Goal: Task Accomplishment & Management: Complete application form

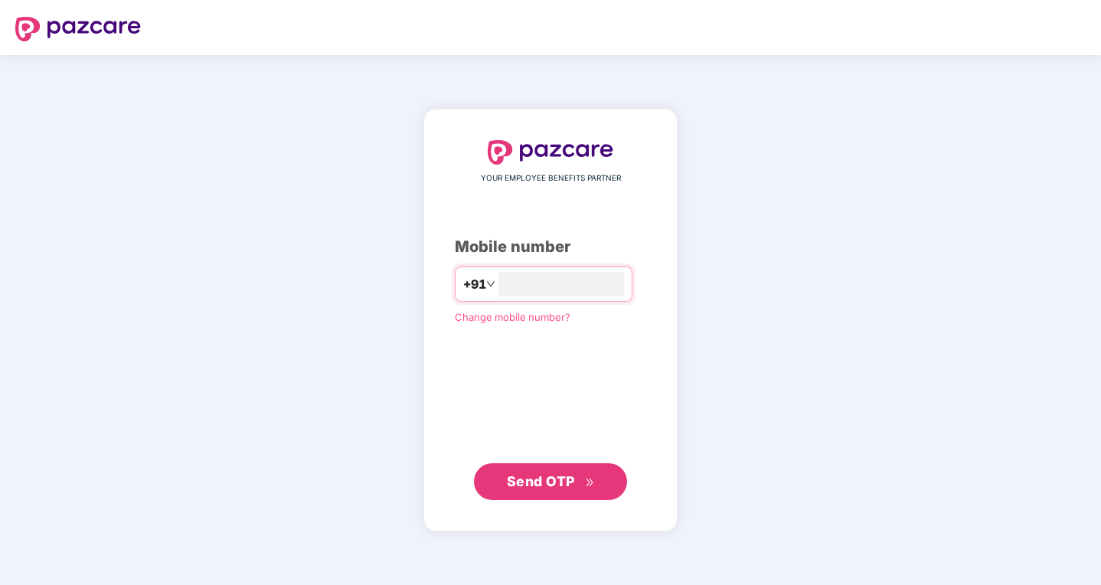
type input "**********"
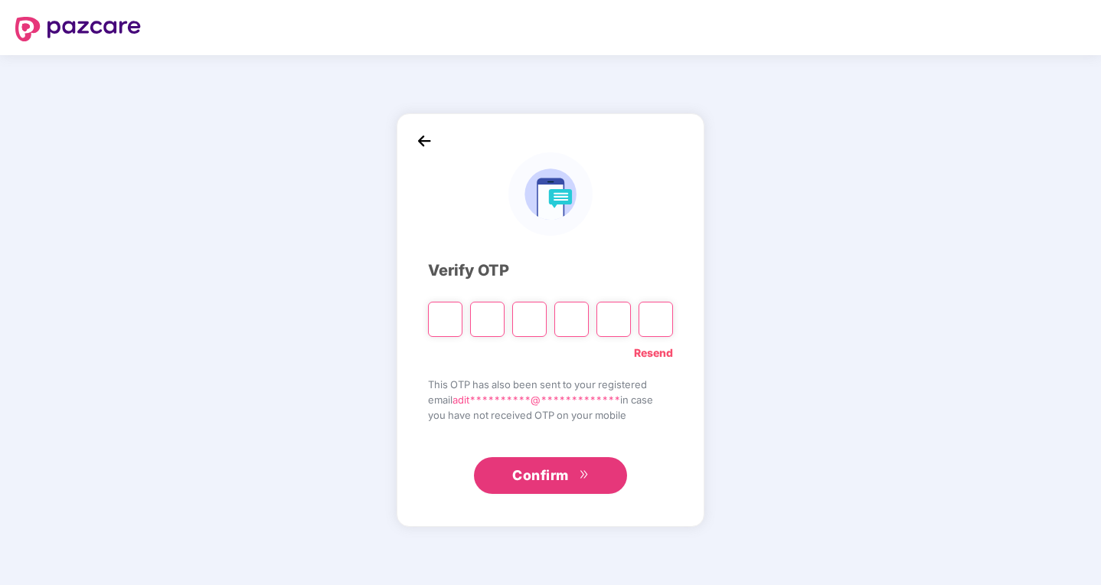
type input "*"
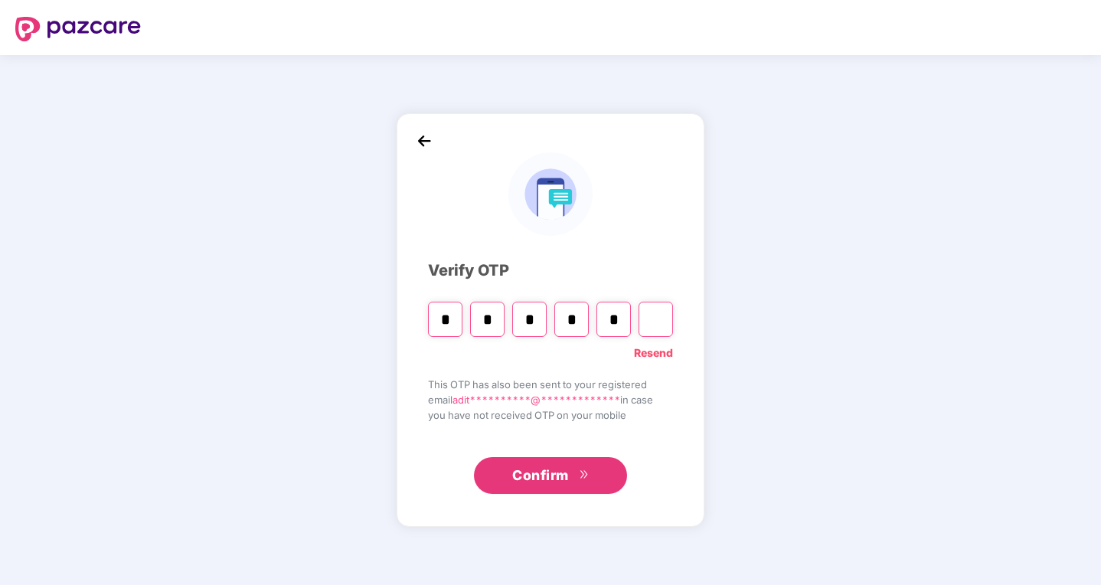
type input "*"
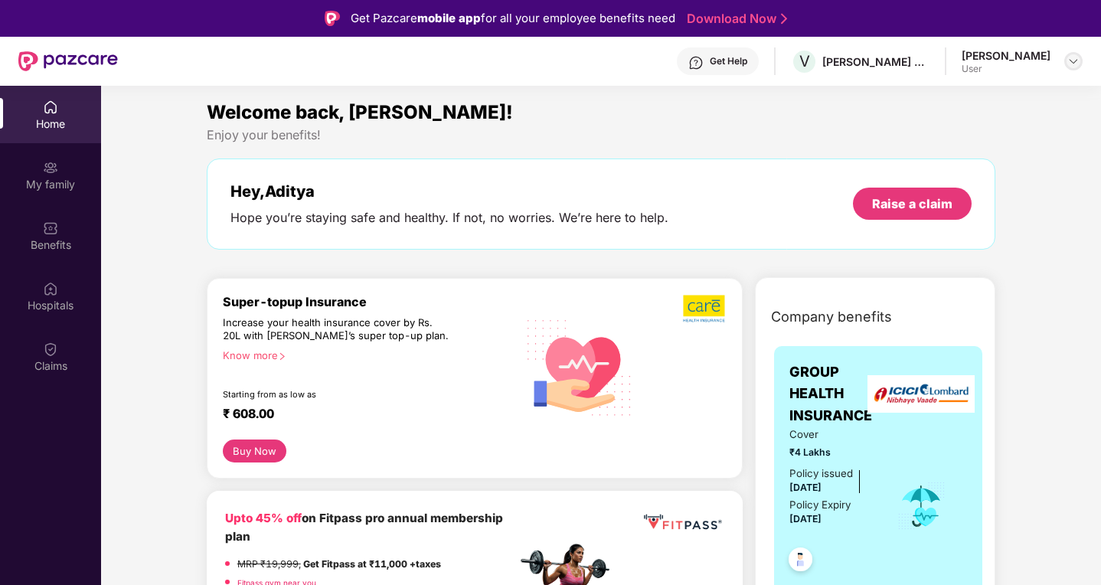
click at [1072, 59] on img at bounding box center [1073, 61] width 12 height 12
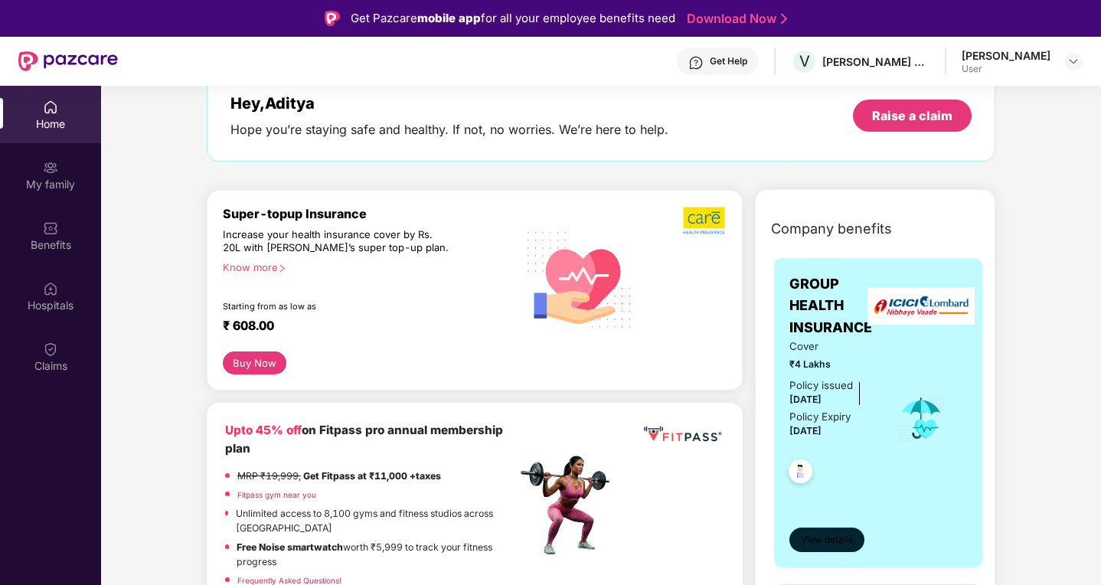
click at [839, 546] on span "View details" at bounding box center [827, 540] width 52 height 15
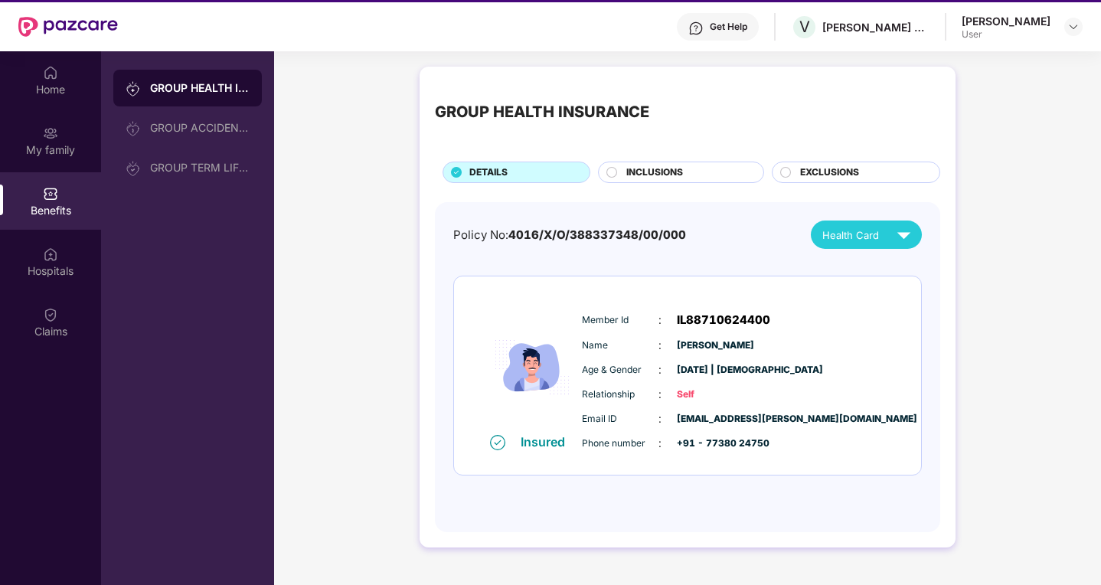
scroll to position [72, 0]
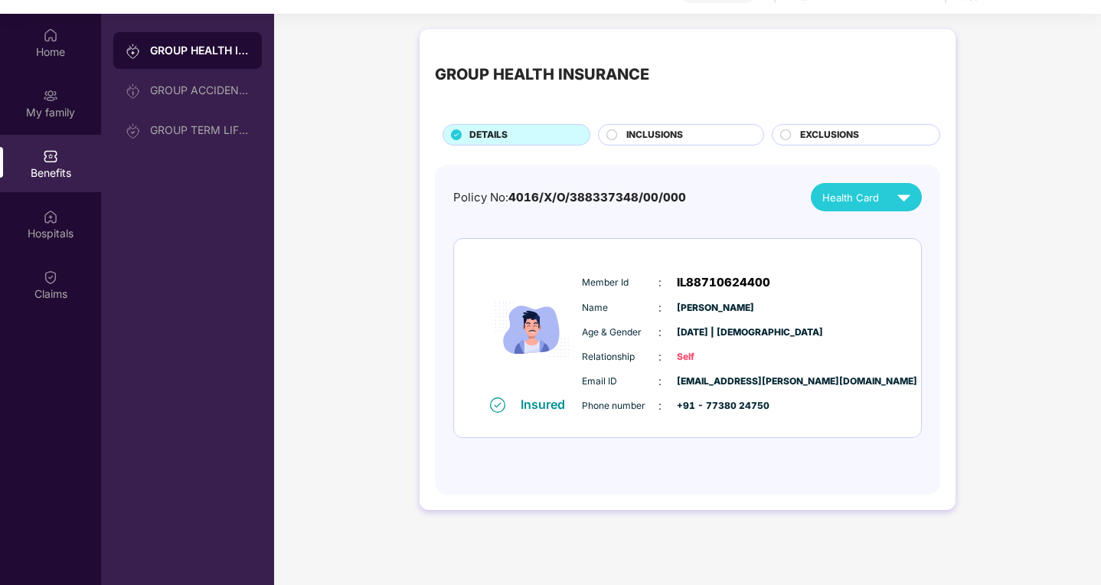
click at [664, 123] on div "GROUP HEALTH INSURANCE DETAILS INCLUSIONS EXCLUSIONS" at bounding box center [687, 94] width 505 height 101
click at [660, 142] on span "INCLUSIONS" at bounding box center [654, 135] width 57 height 15
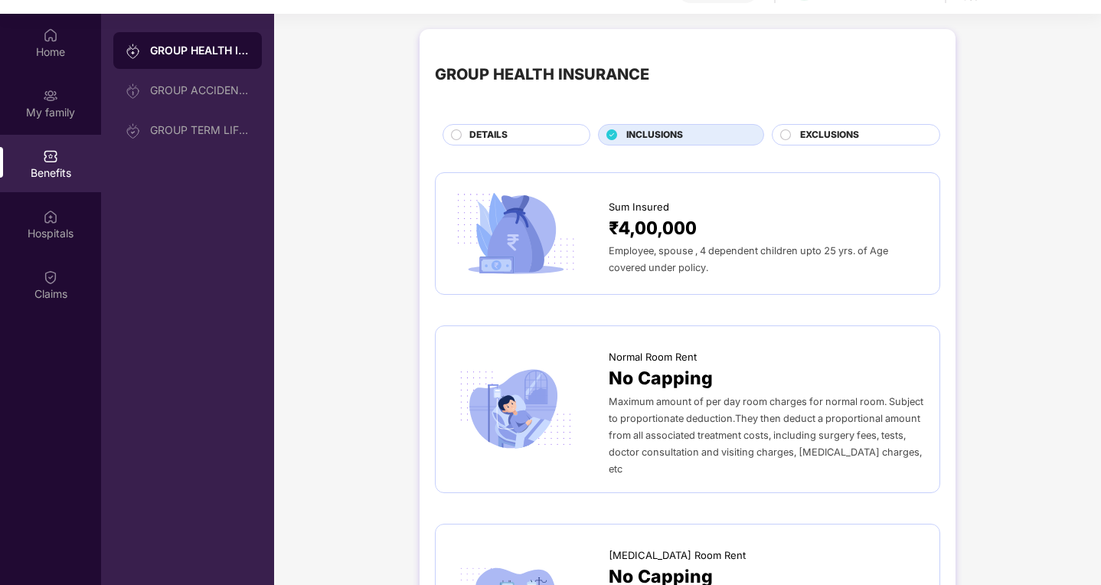
click at [657, 135] on span "INCLUSIONS" at bounding box center [654, 135] width 57 height 15
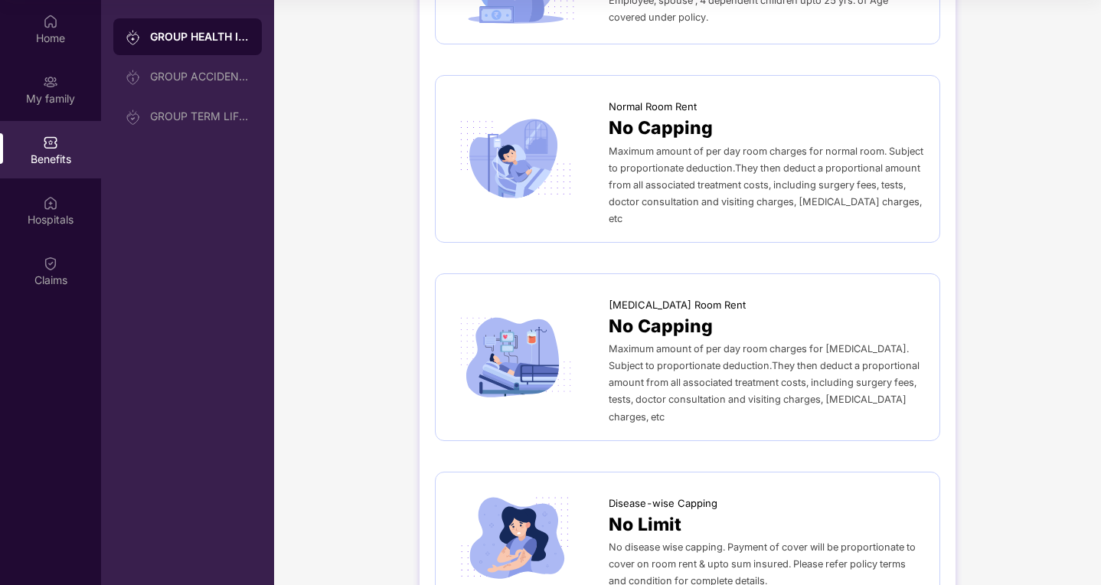
scroll to position [0, 0]
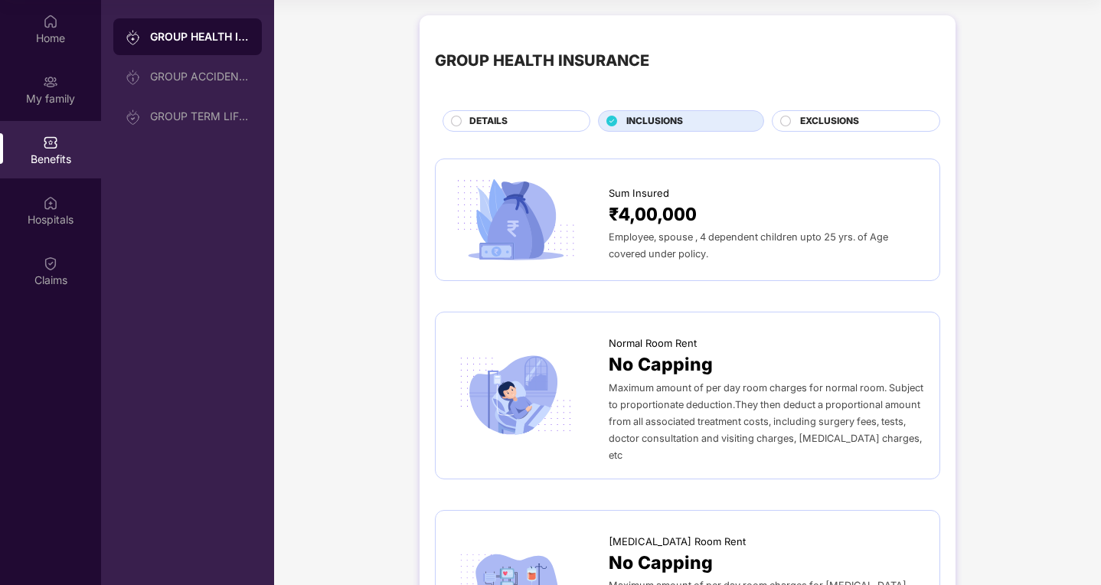
click at [837, 122] on span "EXCLUSIONS" at bounding box center [829, 121] width 59 height 15
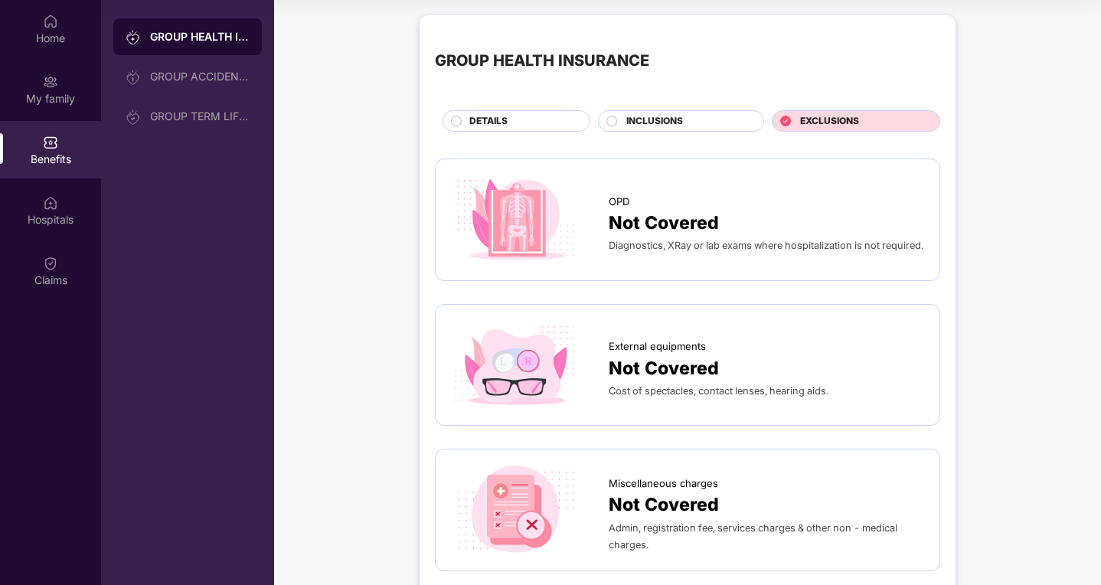
click at [513, 132] on div "DETAILS" at bounding box center [516, 120] width 148 height 21
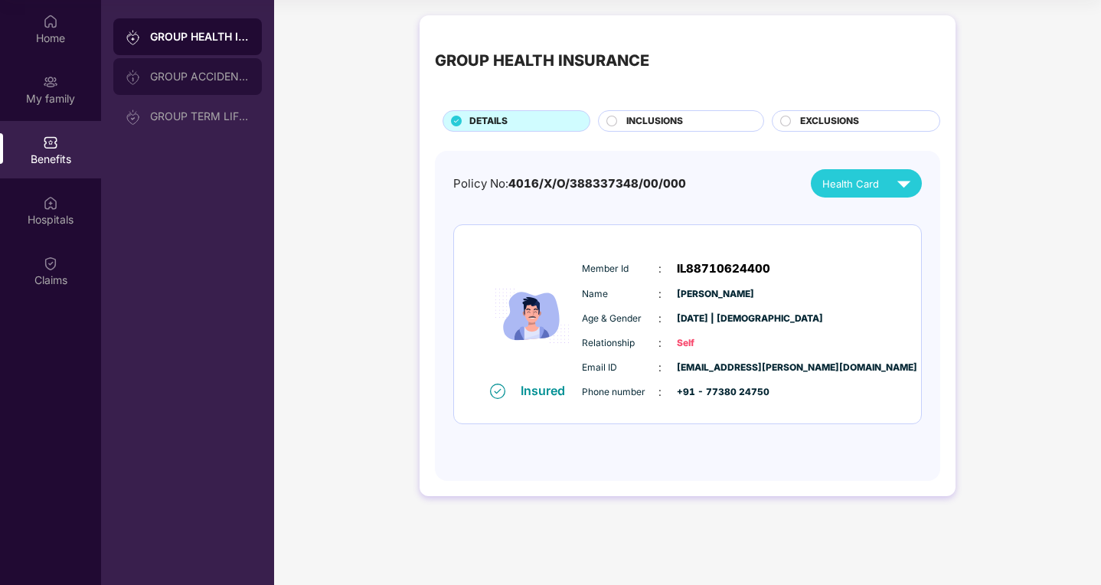
click at [216, 79] on div "GROUP ACCIDENTAL INSURANCE" at bounding box center [199, 76] width 99 height 12
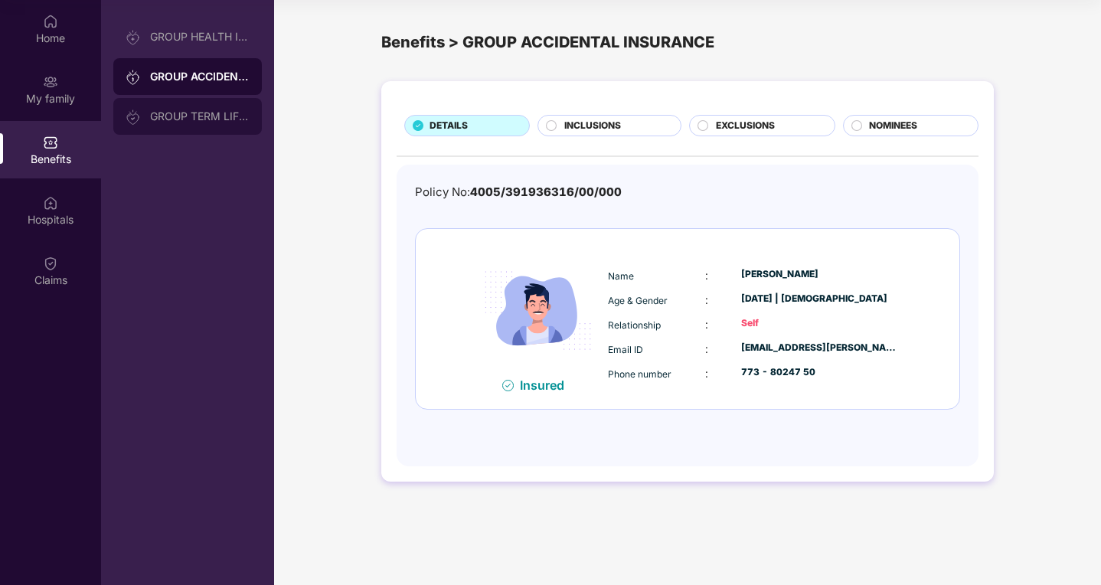
click at [209, 120] on div "GROUP TERM LIFE INSURANCE" at bounding box center [199, 116] width 99 height 12
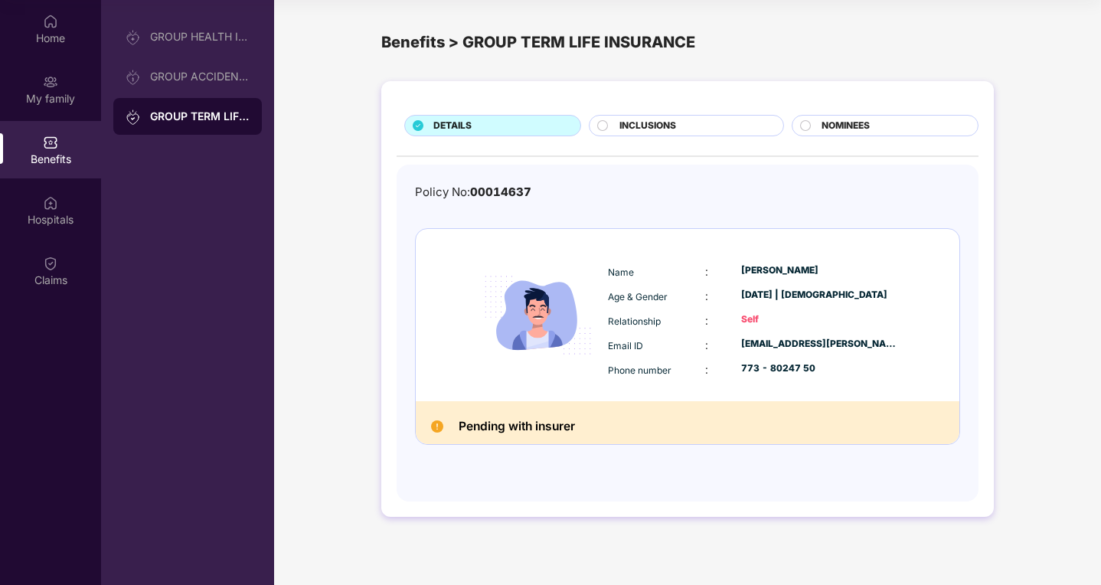
click at [437, 428] on img at bounding box center [437, 426] width 12 height 12
click at [676, 134] on div "INCLUSIONS" at bounding box center [694, 127] width 164 height 17
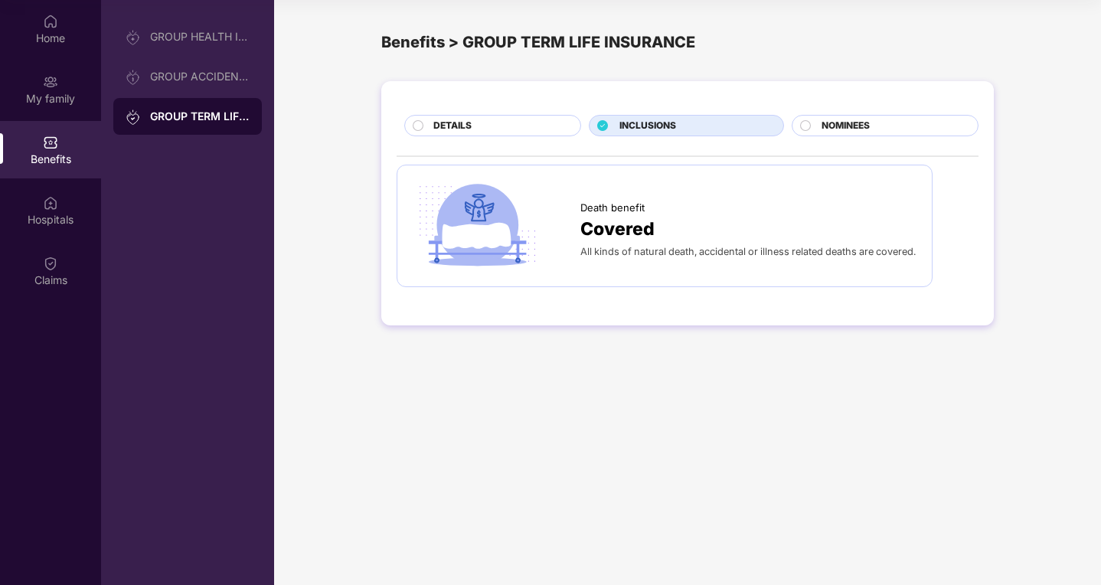
click at [612, 251] on div "All kinds of natural death, accidental or illness related deaths are covered." at bounding box center [748, 251] width 336 height 17
click at [517, 122] on div "DETAILS" at bounding box center [499, 127] width 147 height 17
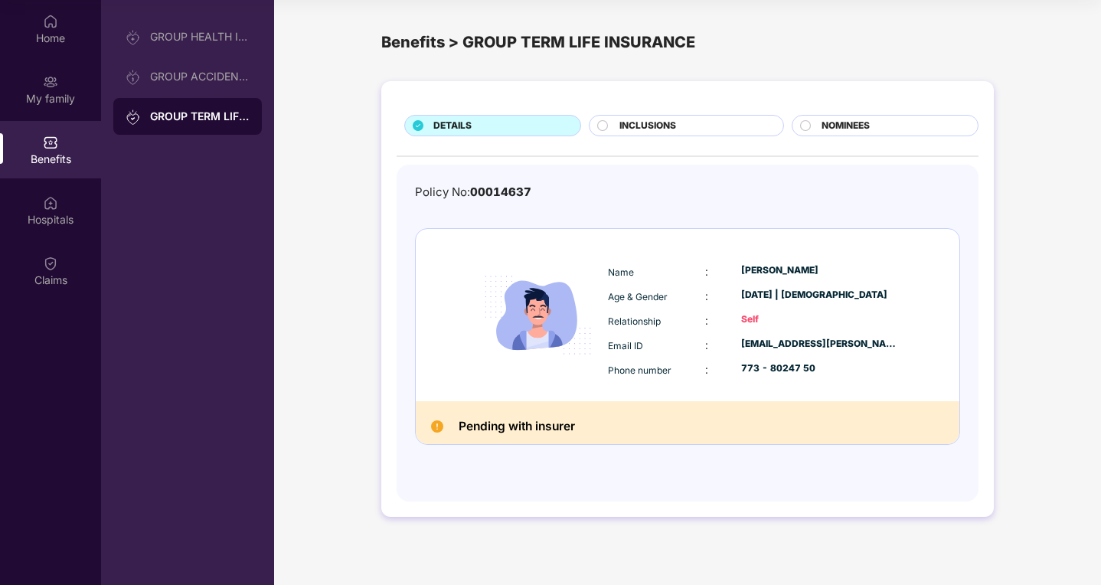
click at [595, 134] on div "INCLUSIONS" at bounding box center [686, 125] width 195 height 21
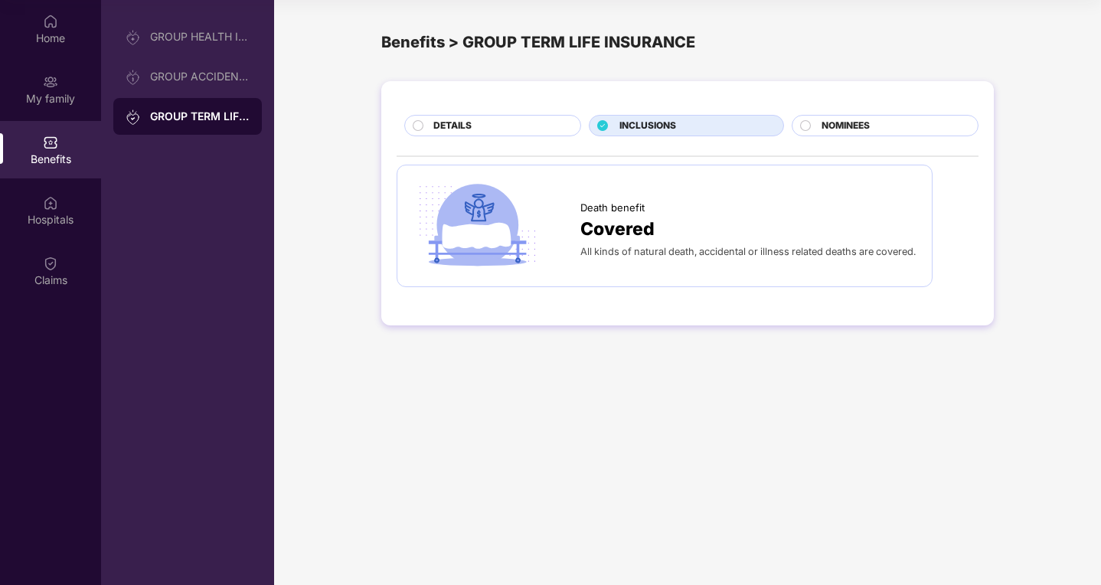
click at [869, 134] on div "NOMINEES" at bounding box center [892, 127] width 156 height 17
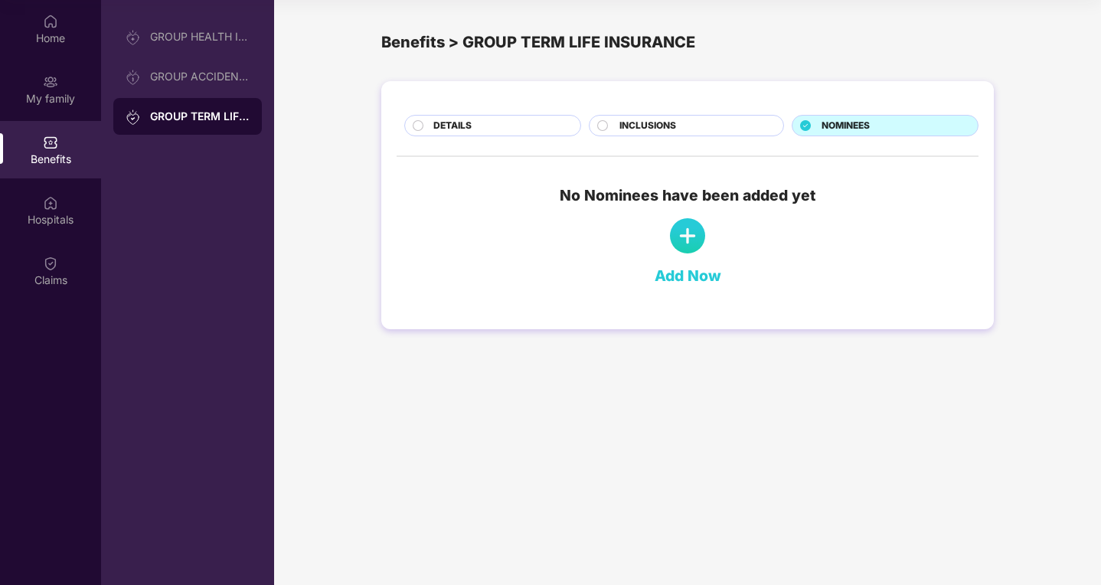
click at [862, 132] on span "NOMINEES" at bounding box center [845, 126] width 48 height 15
click at [513, 139] on div "DETAILS INCLUSIONS NOMINEES No Nominees have been added yet Add Now" at bounding box center [687, 205] width 612 height 248
click at [214, 73] on div "GROUP ACCIDENTAL INSURANCE" at bounding box center [199, 76] width 99 height 12
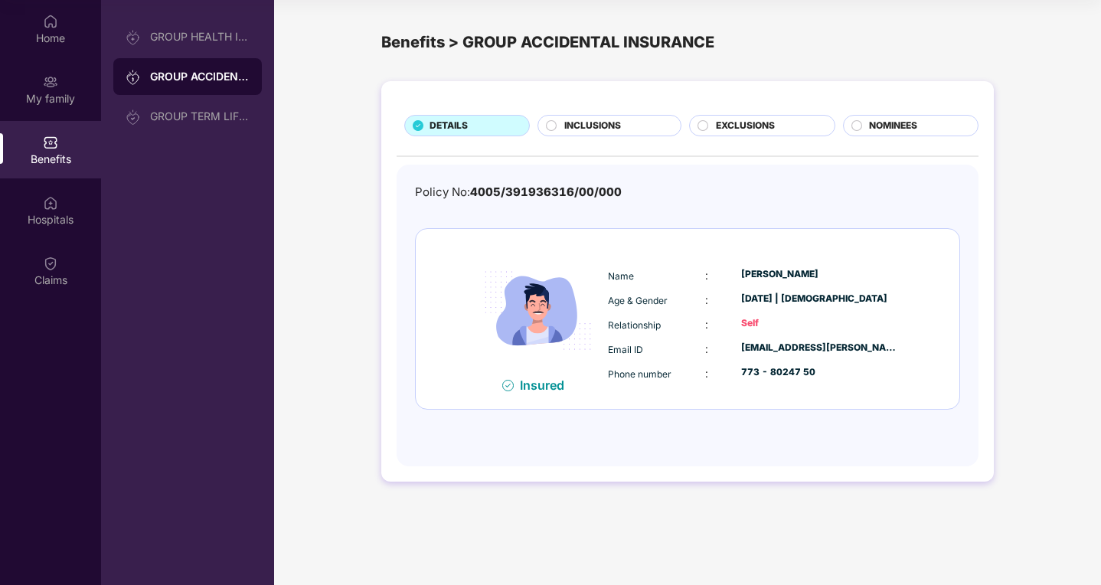
click at [629, 120] on div "INCLUSIONS" at bounding box center [614, 127] width 116 height 17
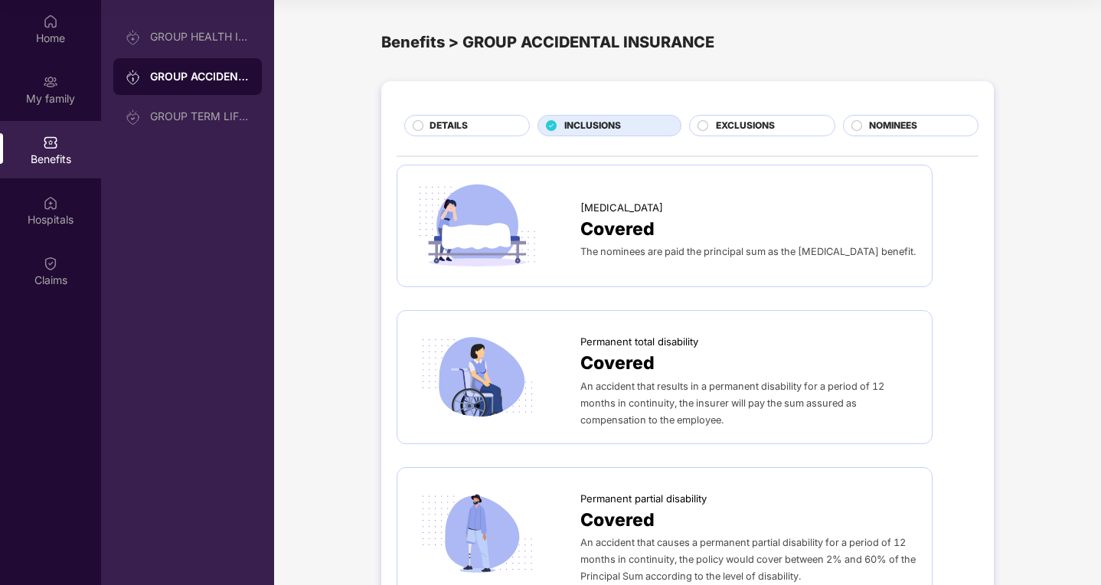
click at [667, 256] on div "The nominees are paid the principal sum as the [MEDICAL_DATA] benefit." at bounding box center [748, 251] width 336 height 17
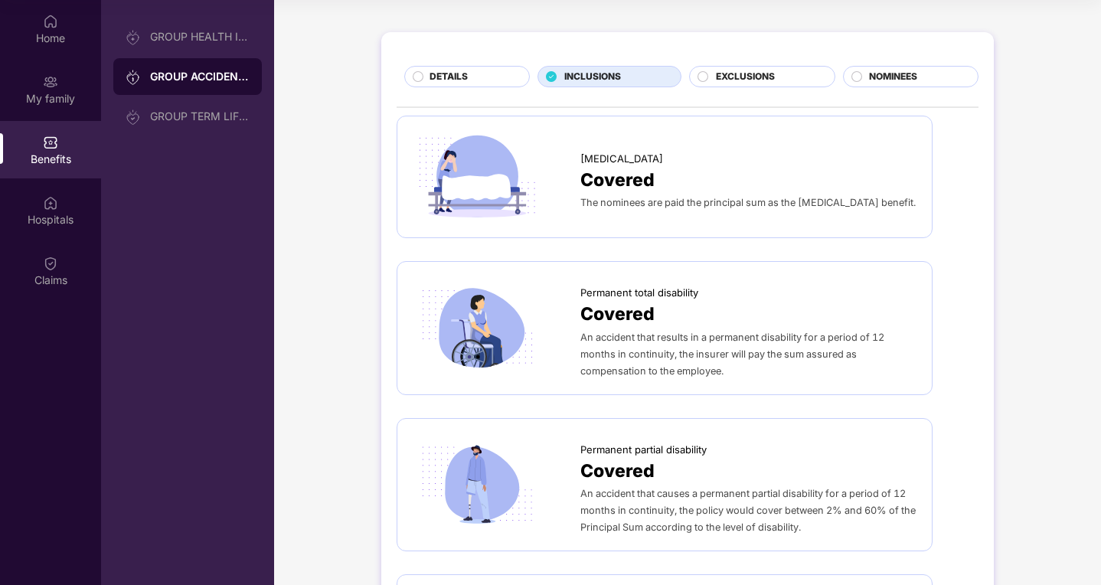
scroll to position [18, 0]
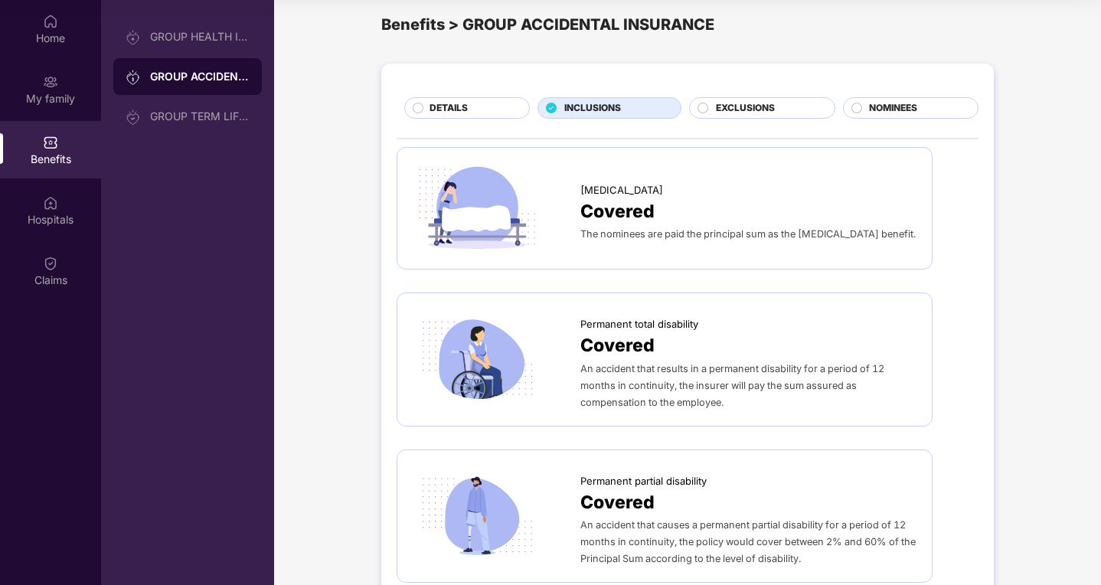
click at [793, 103] on div "EXCLUSIONS" at bounding box center [767, 109] width 119 height 17
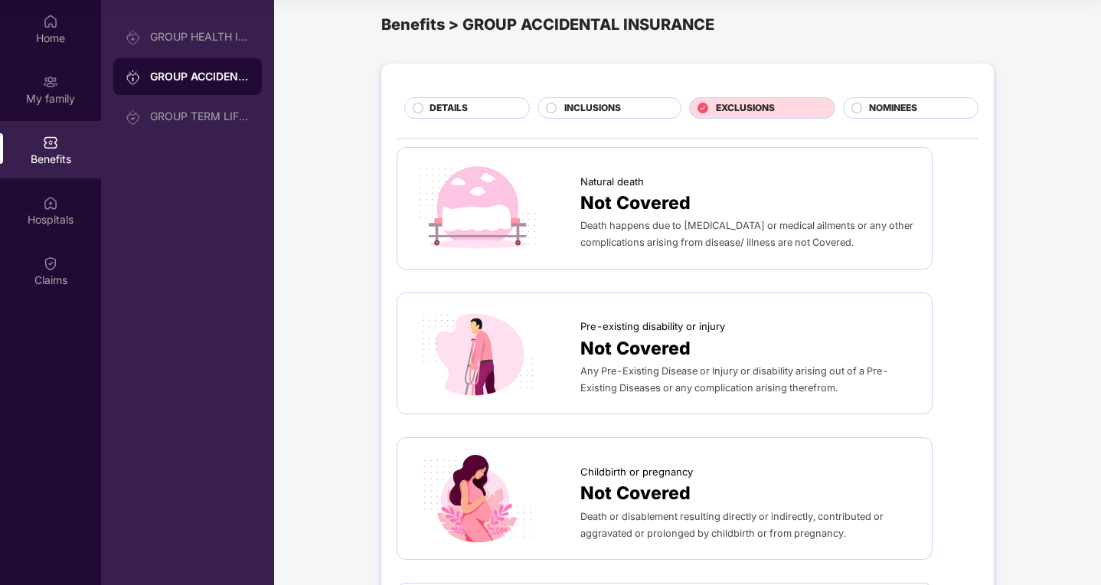
click at [900, 108] on span "NOMINEES" at bounding box center [893, 108] width 48 height 15
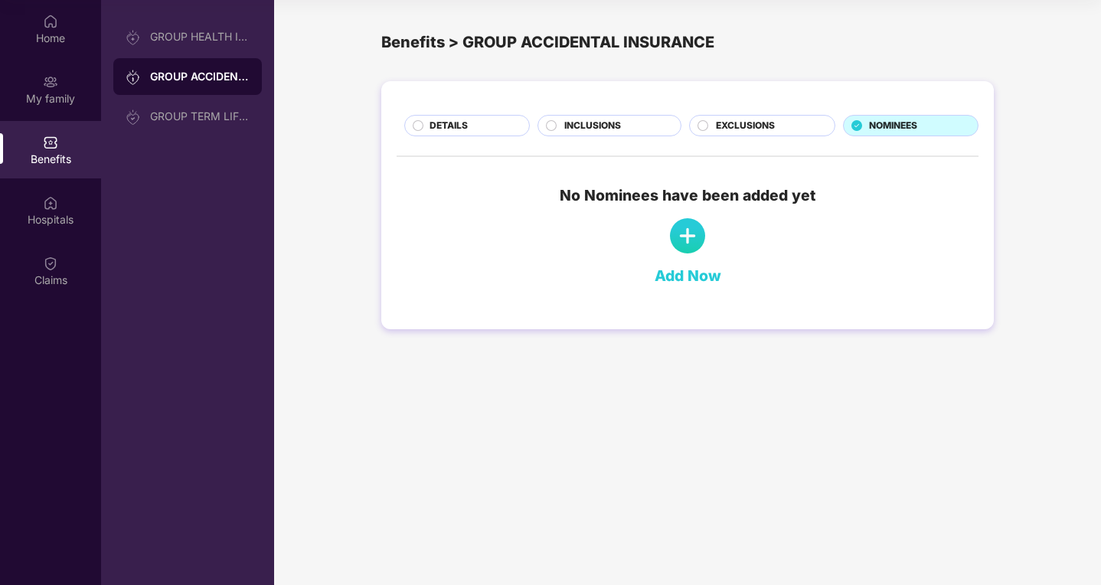
scroll to position [0, 0]
click at [519, 120] on div "DETAILS" at bounding box center [471, 127] width 99 height 17
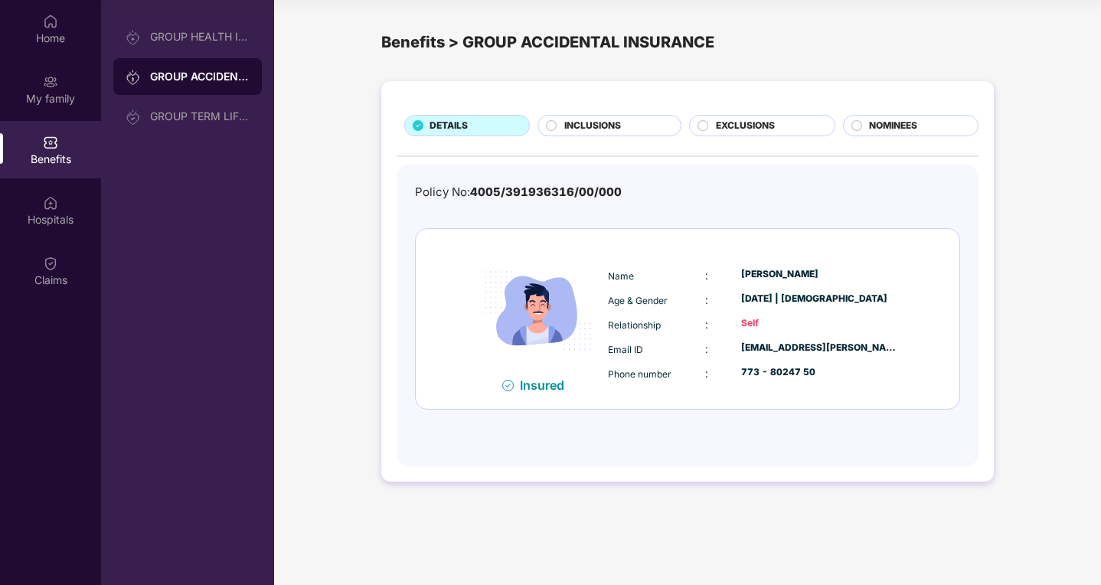
click at [556, 126] on div "INCLUSIONS" at bounding box center [614, 127] width 116 height 17
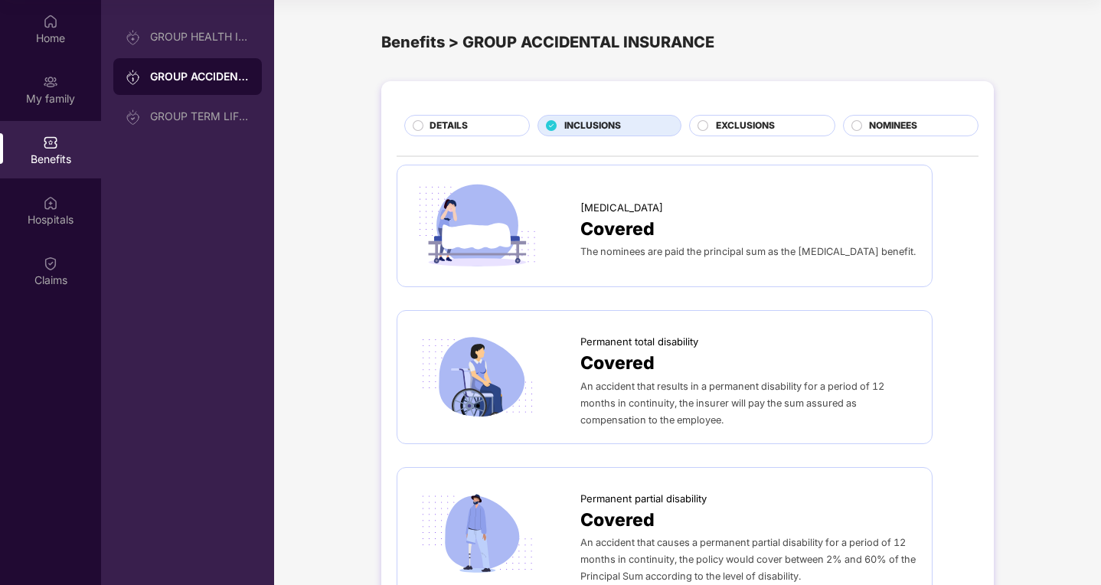
click at [612, 209] on span "[MEDICAL_DATA]" at bounding box center [621, 207] width 83 height 15
click at [53, 28] on img at bounding box center [50, 21] width 15 height 15
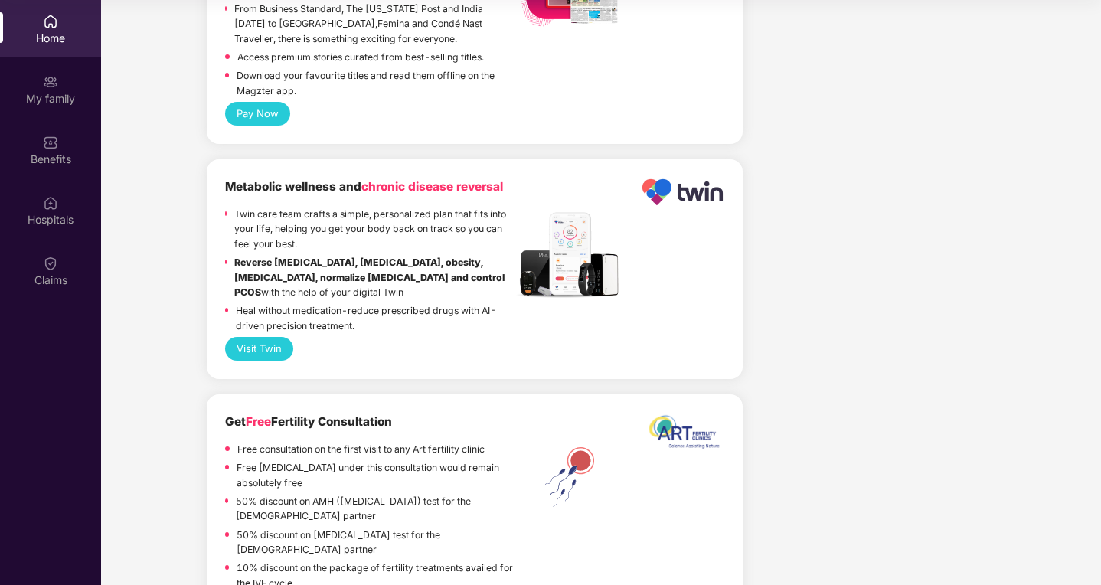
scroll to position [1654, 0]
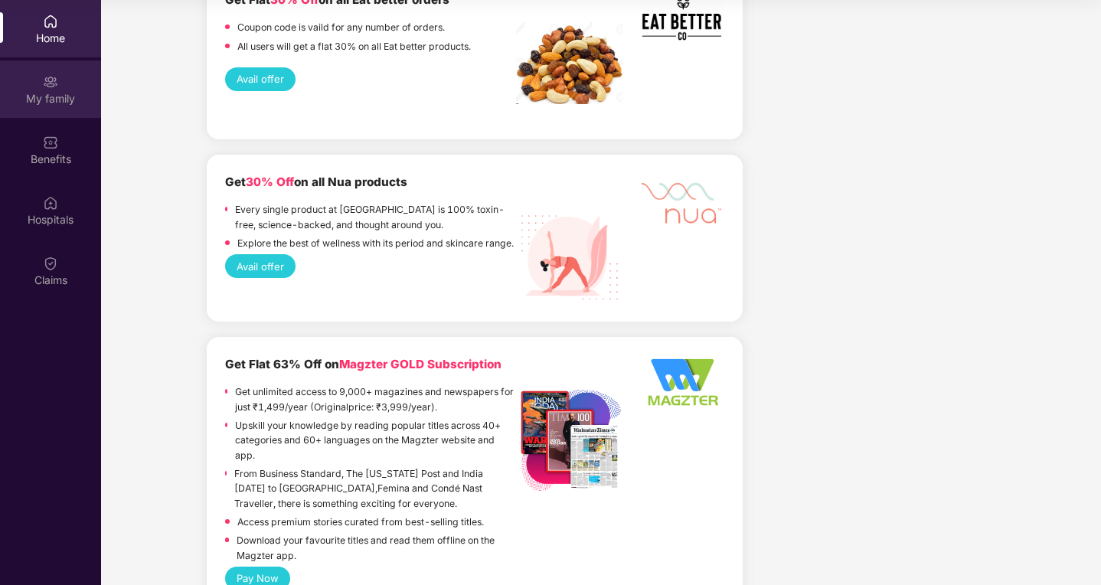
click at [46, 96] on div "My family" at bounding box center [50, 98] width 101 height 15
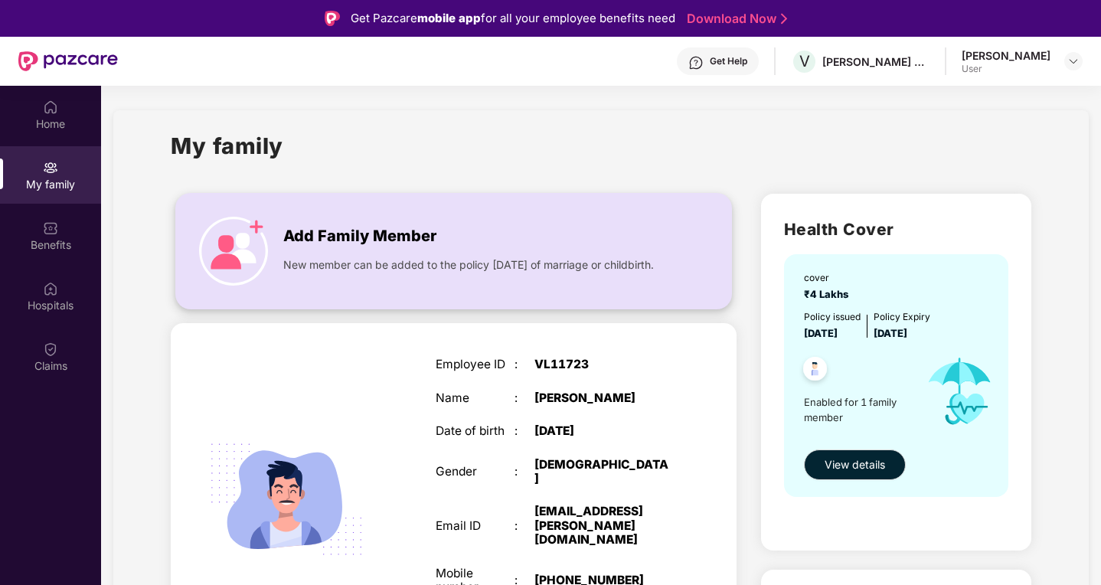
click at [244, 228] on img at bounding box center [233, 251] width 69 height 69
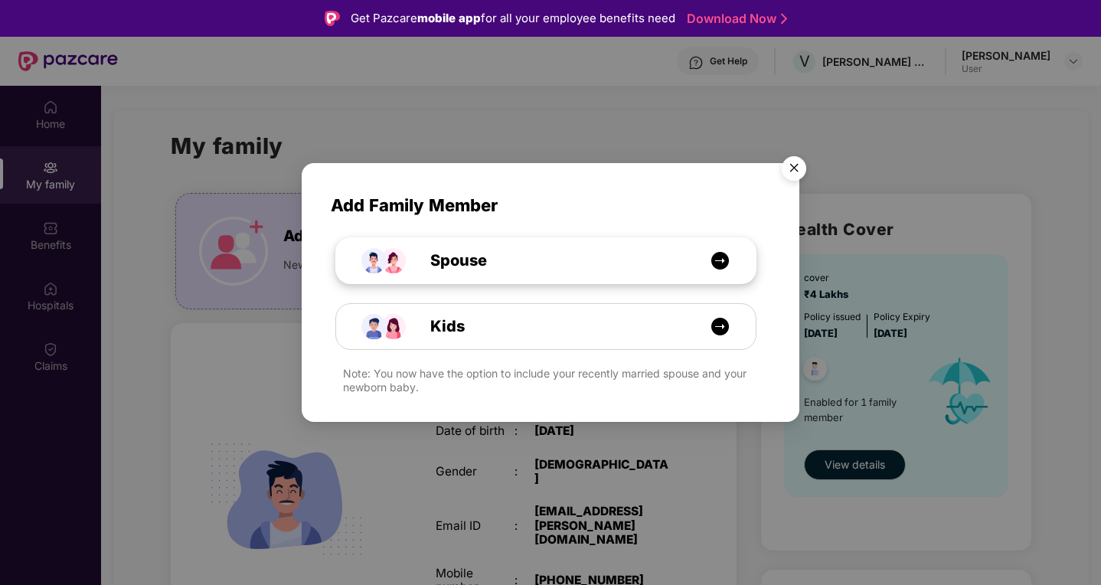
click at [496, 277] on div "Spouse" at bounding box center [545, 260] width 419 height 45
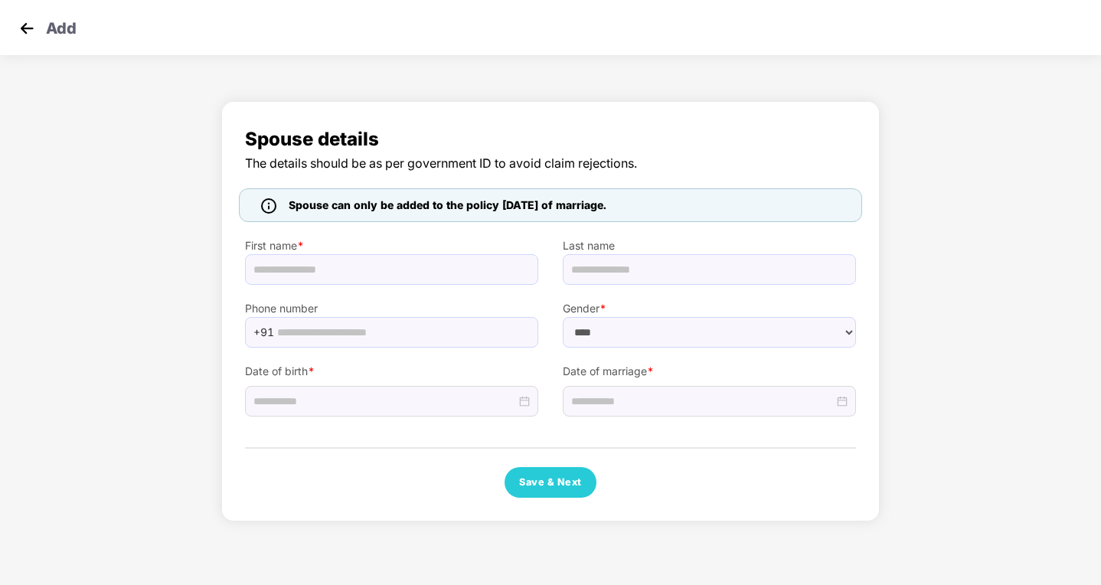
select select "******"
click at [462, 274] on input "text" at bounding box center [391, 269] width 293 height 31
type input "*******"
paste input "**********"
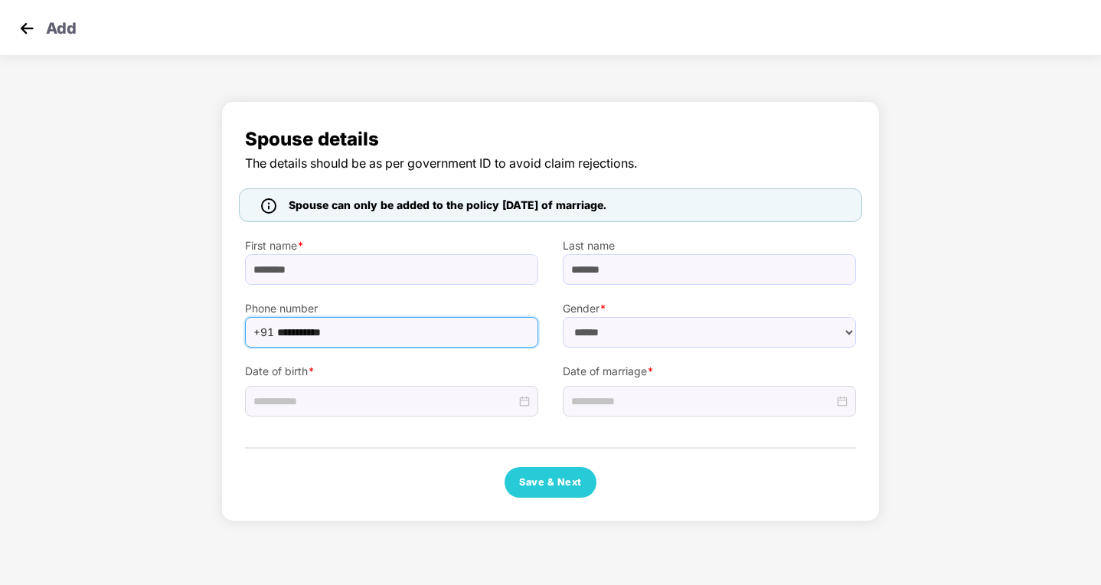
click at [315, 331] on input "**********" at bounding box center [403, 332] width 252 height 23
type input "**********"
click at [449, 393] on input at bounding box center [384, 401] width 263 height 17
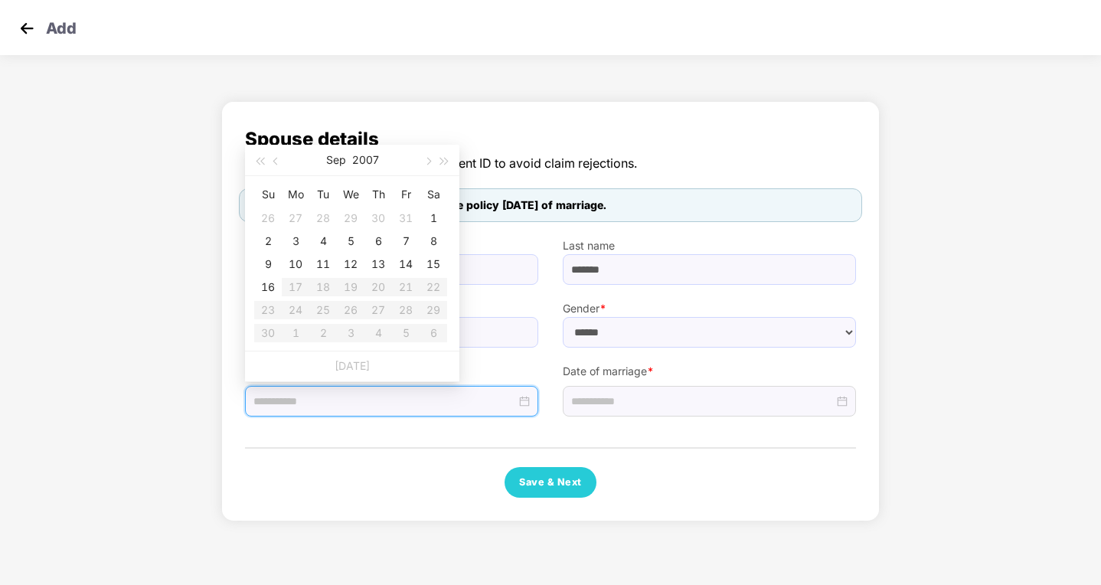
click at [578, 421] on div "**********" at bounding box center [550, 311] width 611 height 373
